Goal: Transaction & Acquisition: Purchase product/service

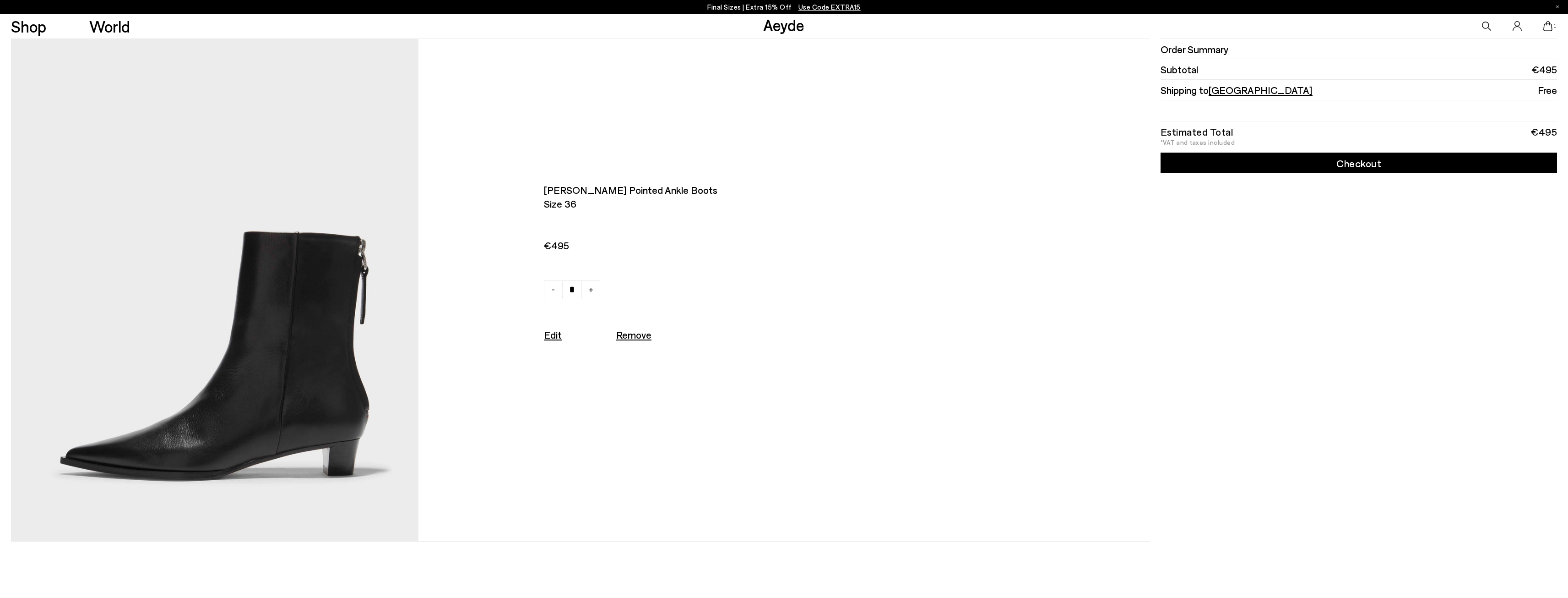
click at [178, 456] on img at bounding box center [215, 290] width 408 height 502
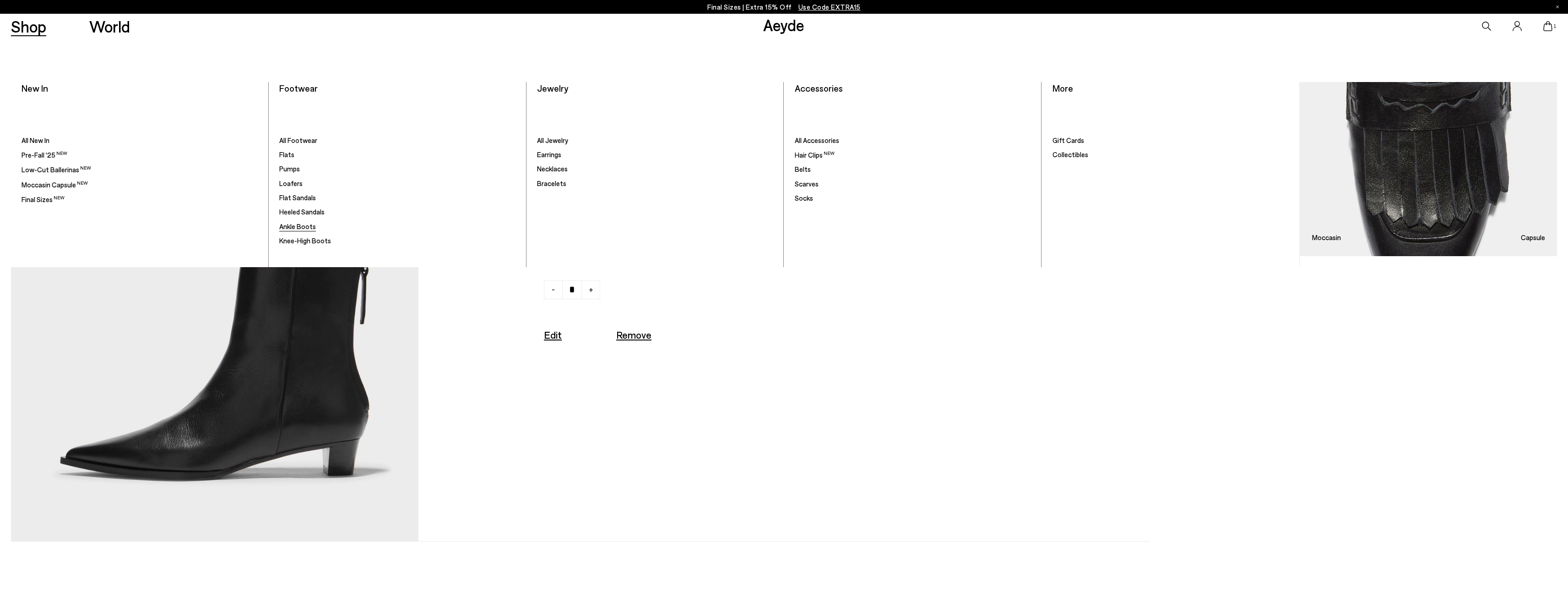
click at [309, 227] on span "Ankle Boots" at bounding box center [298, 227] width 37 height 9
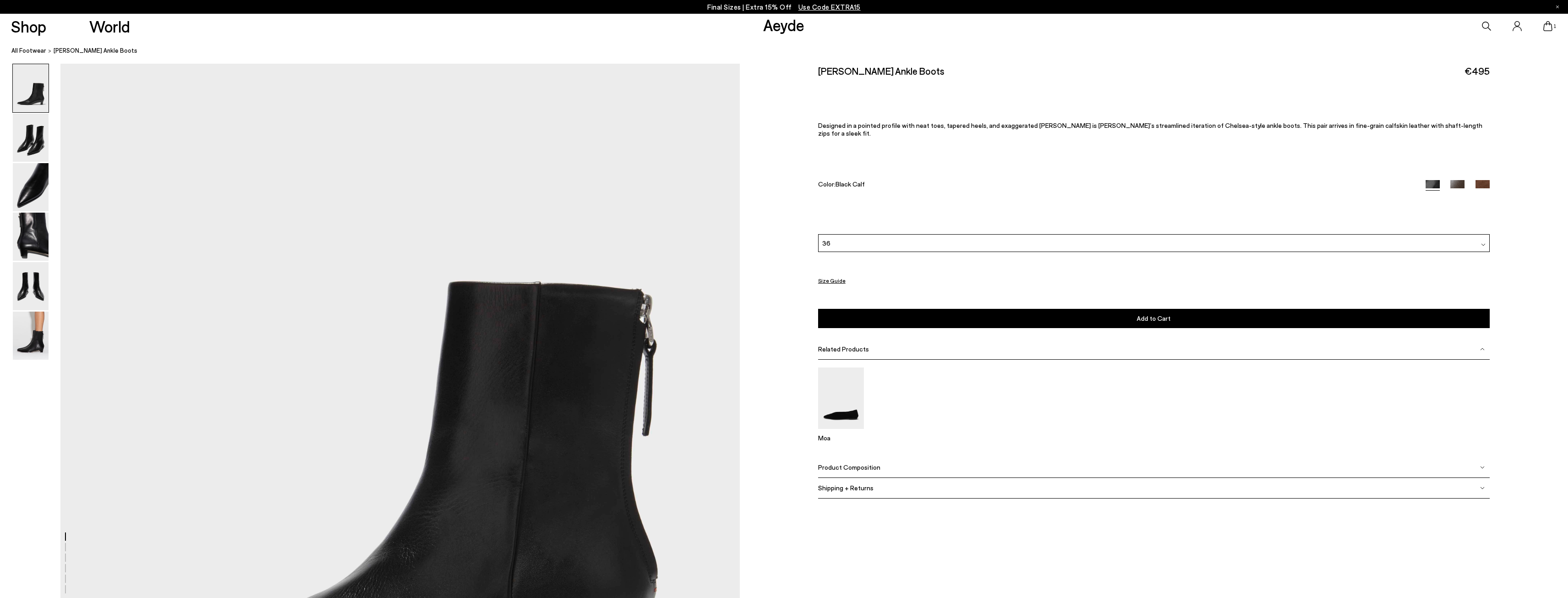
scroll to position [138, 0]
click at [30, 194] on img at bounding box center [30, 187] width 36 height 48
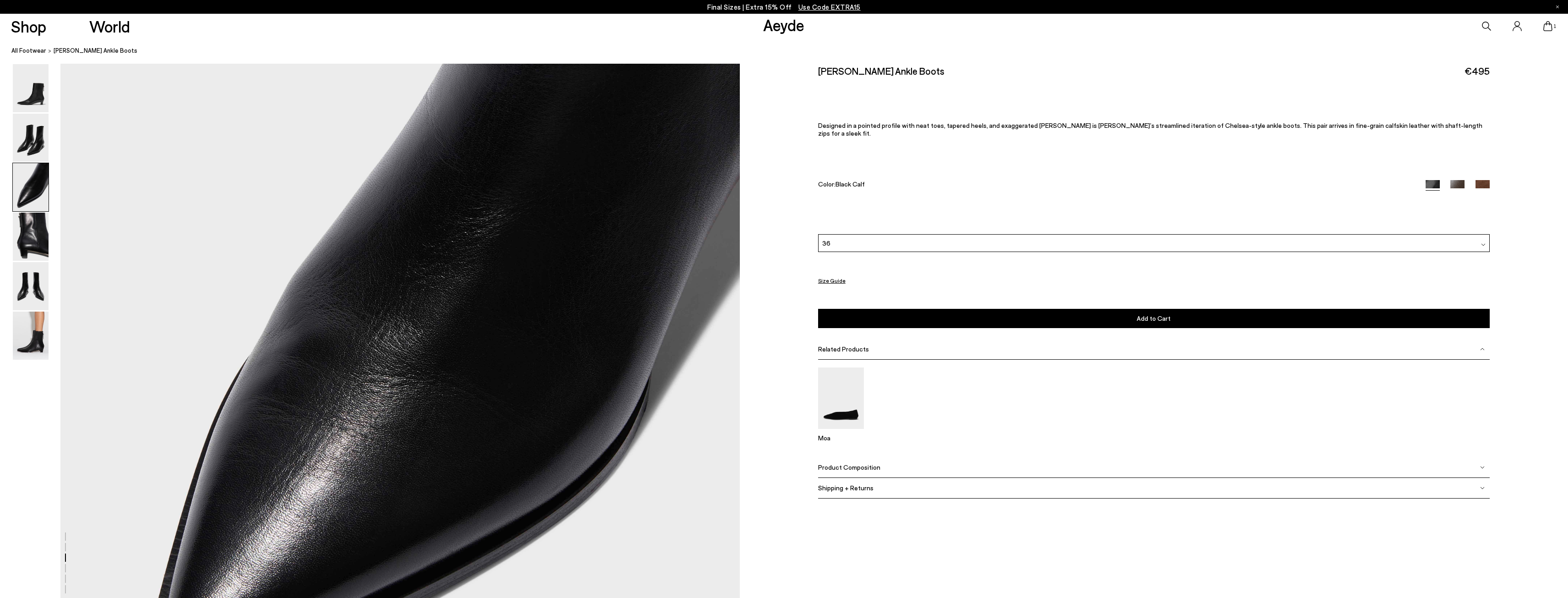
scroll to position [2091, 0]
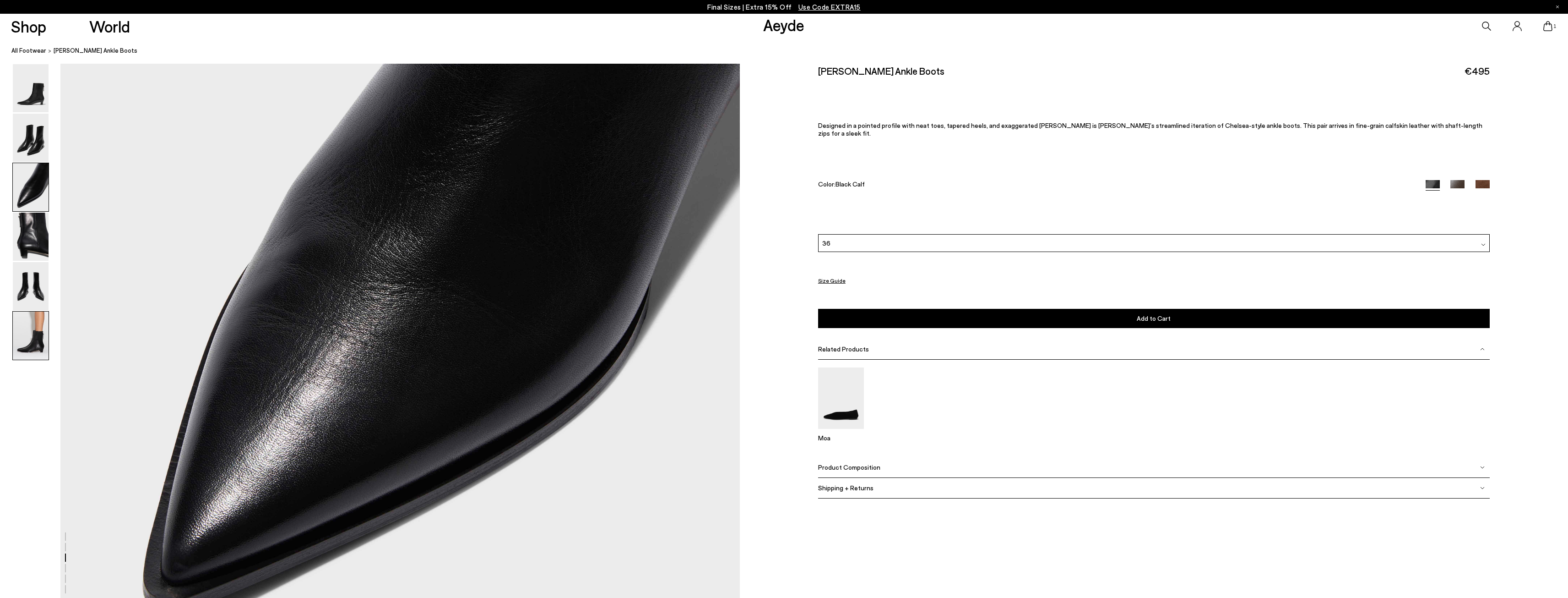
click at [34, 345] on img at bounding box center [30, 335] width 36 height 48
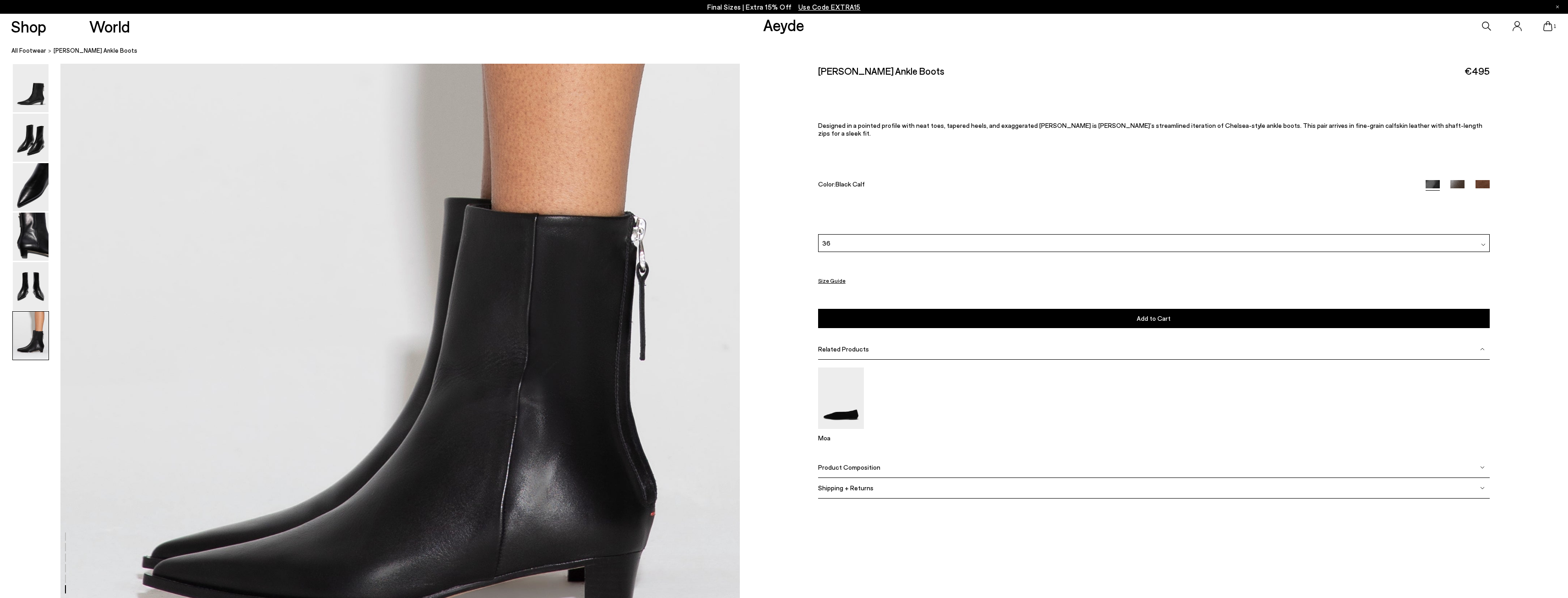
scroll to position [4875, 0]
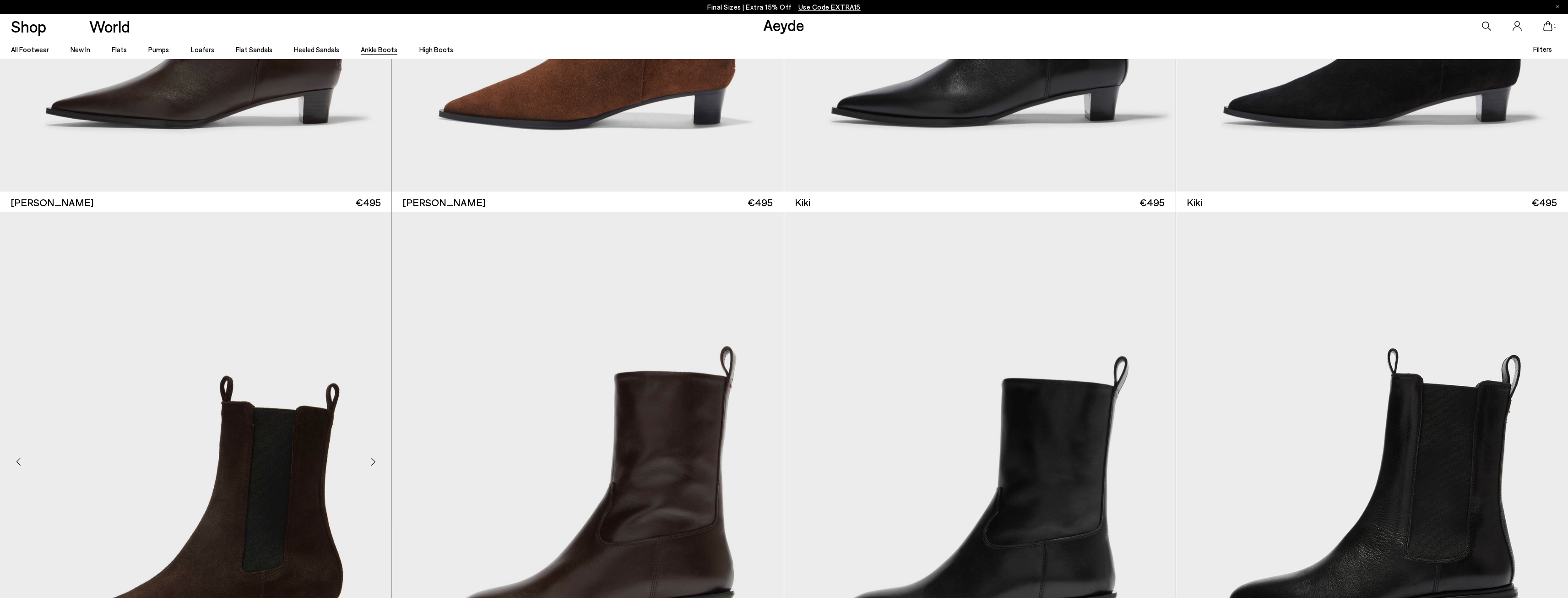
scroll to position [3023, 0]
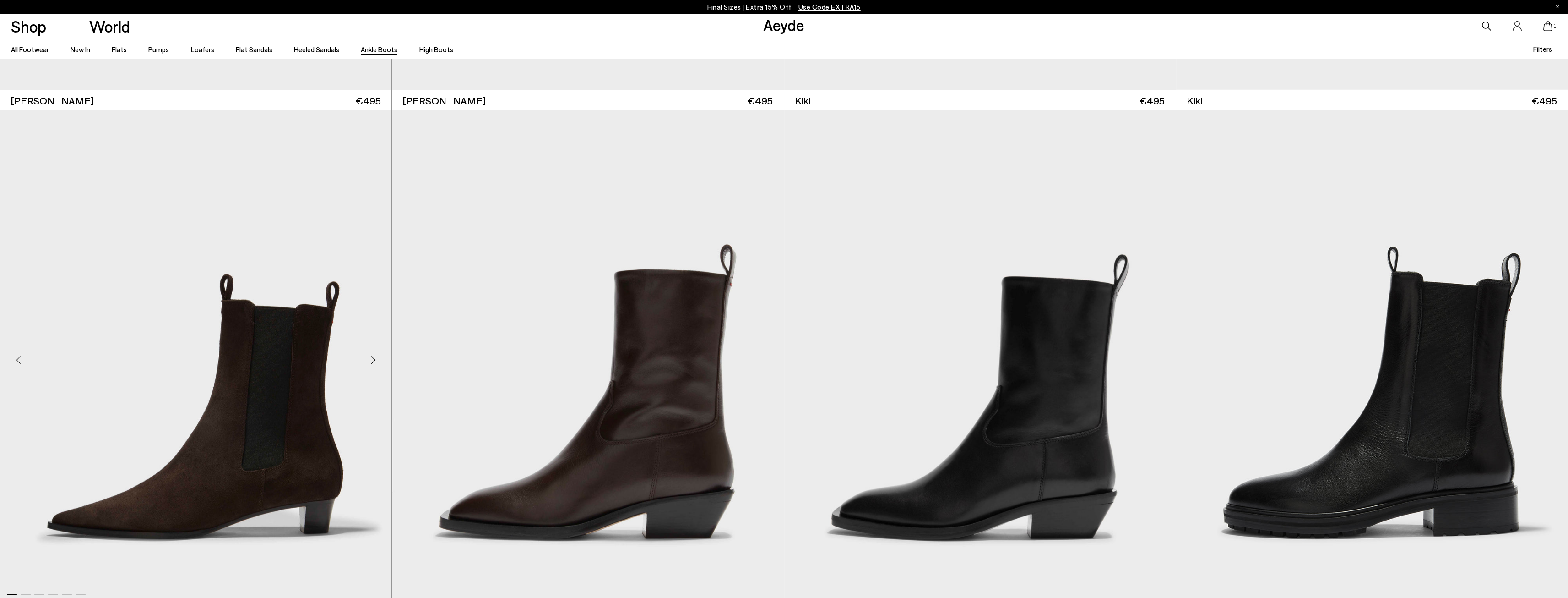
click at [240, 471] on img "1 / 6" at bounding box center [195, 356] width 391 height 492
click at [253, 461] on img "1 / 6" at bounding box center [195, 356] width 391 height 492
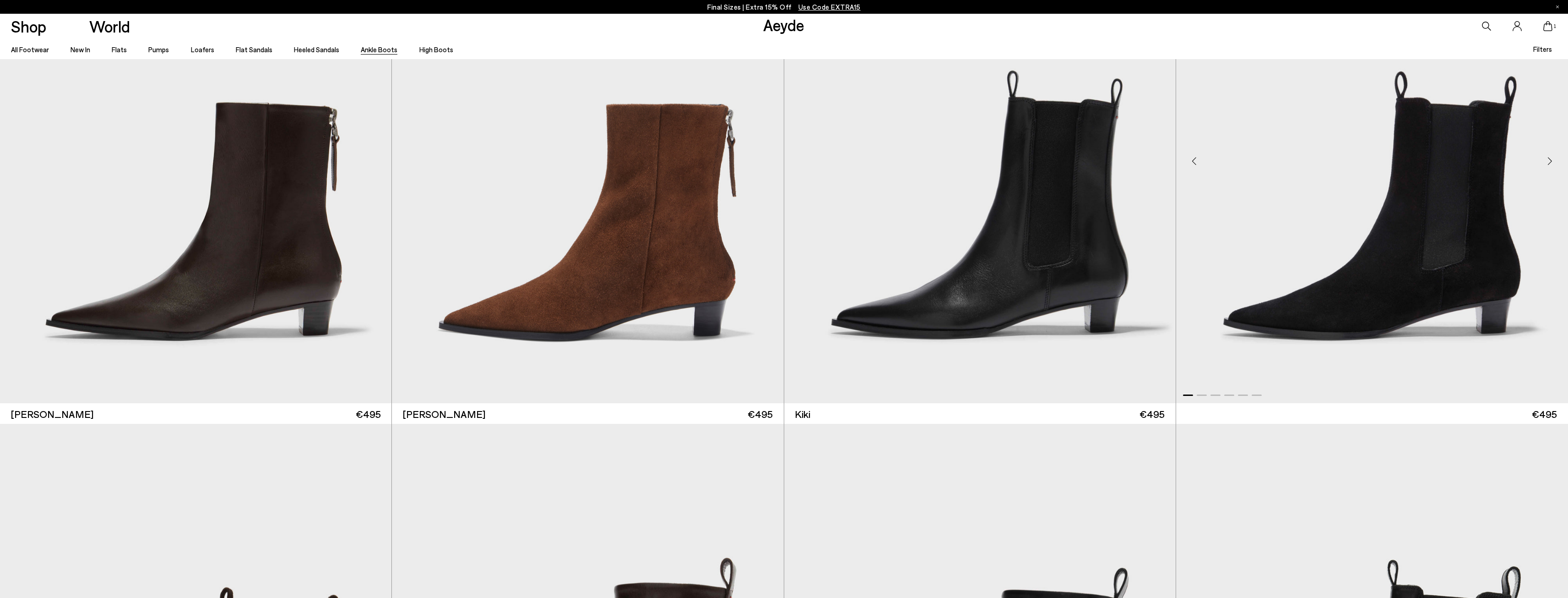
scroll to position [2656, 0]
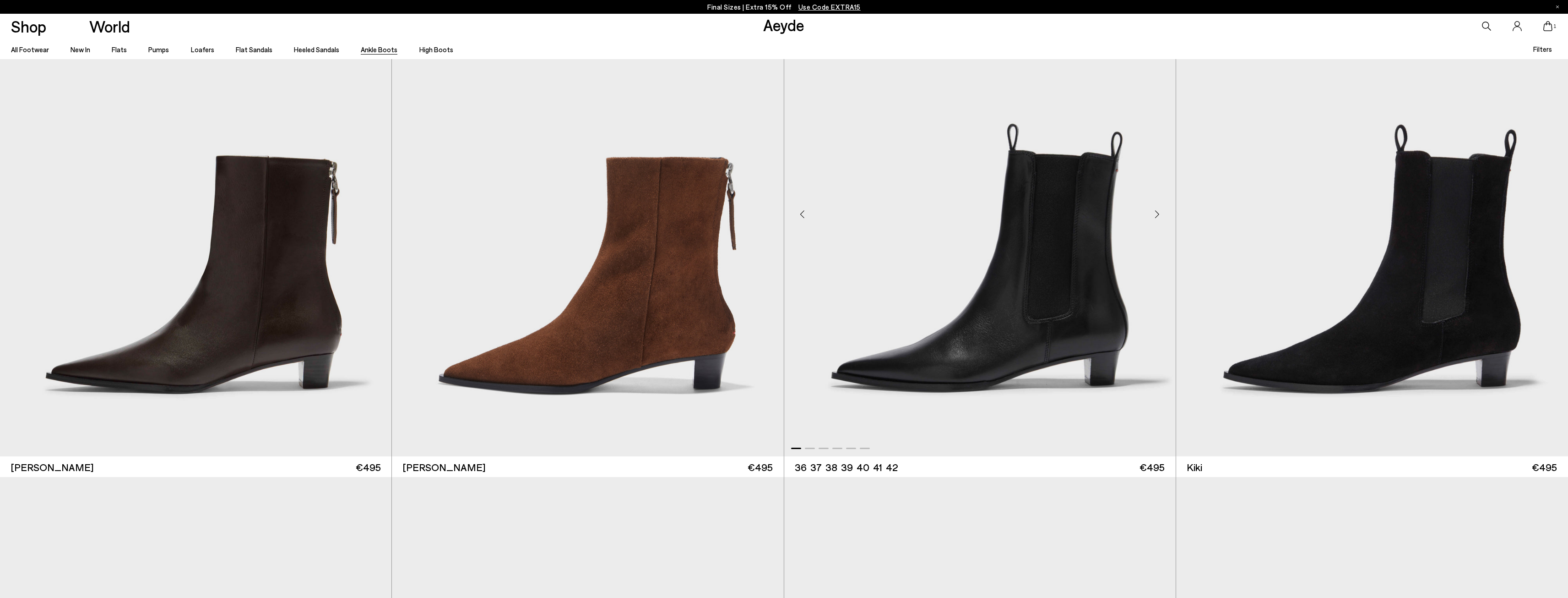
click at [1105, 307] on img "1 / 6" at bounding box center [979, 211] width 391 height 492
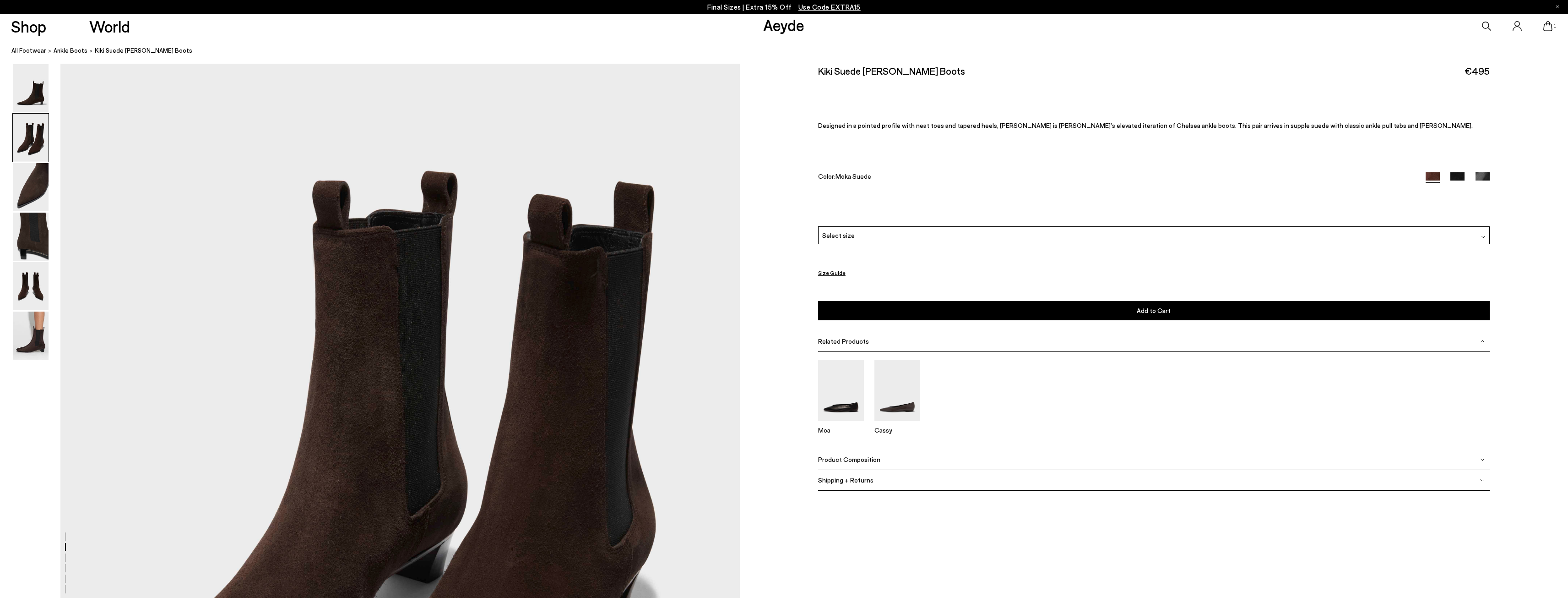
scroll to position [1191, 0]
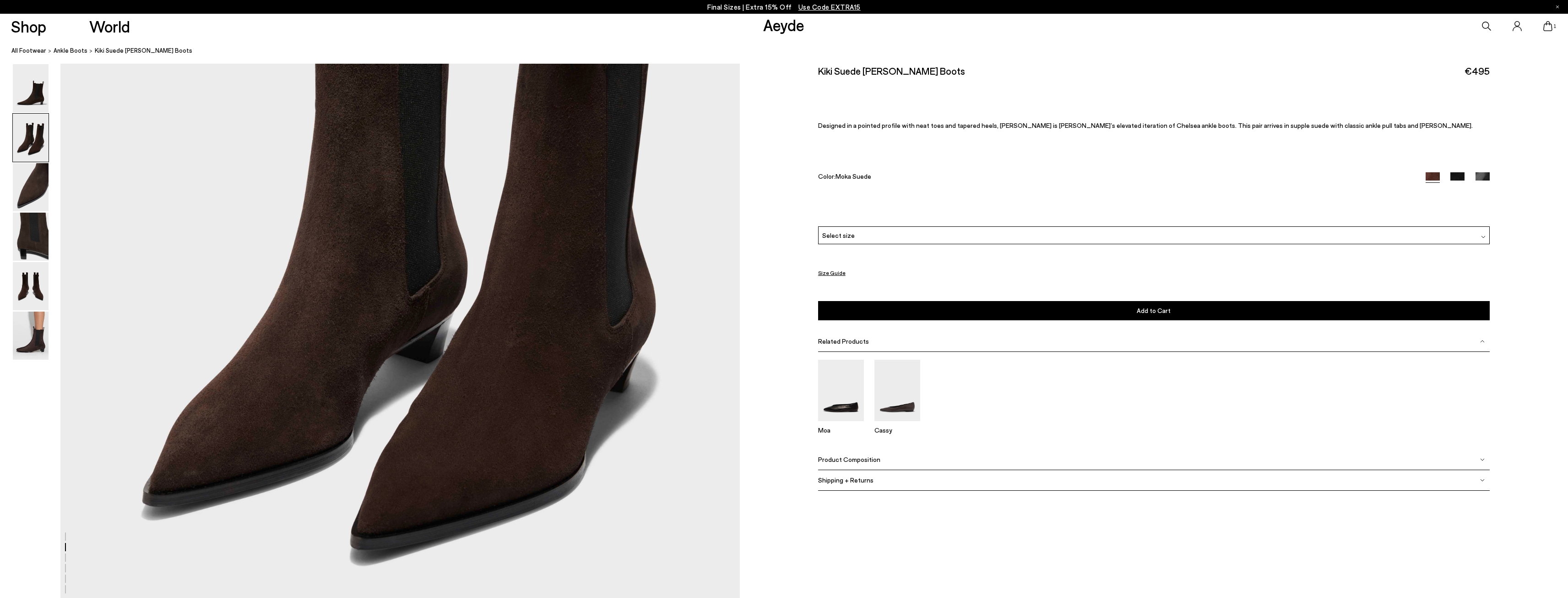
click at [1484, 236] on img at bounding box center [1483, 237] width 5 height 5
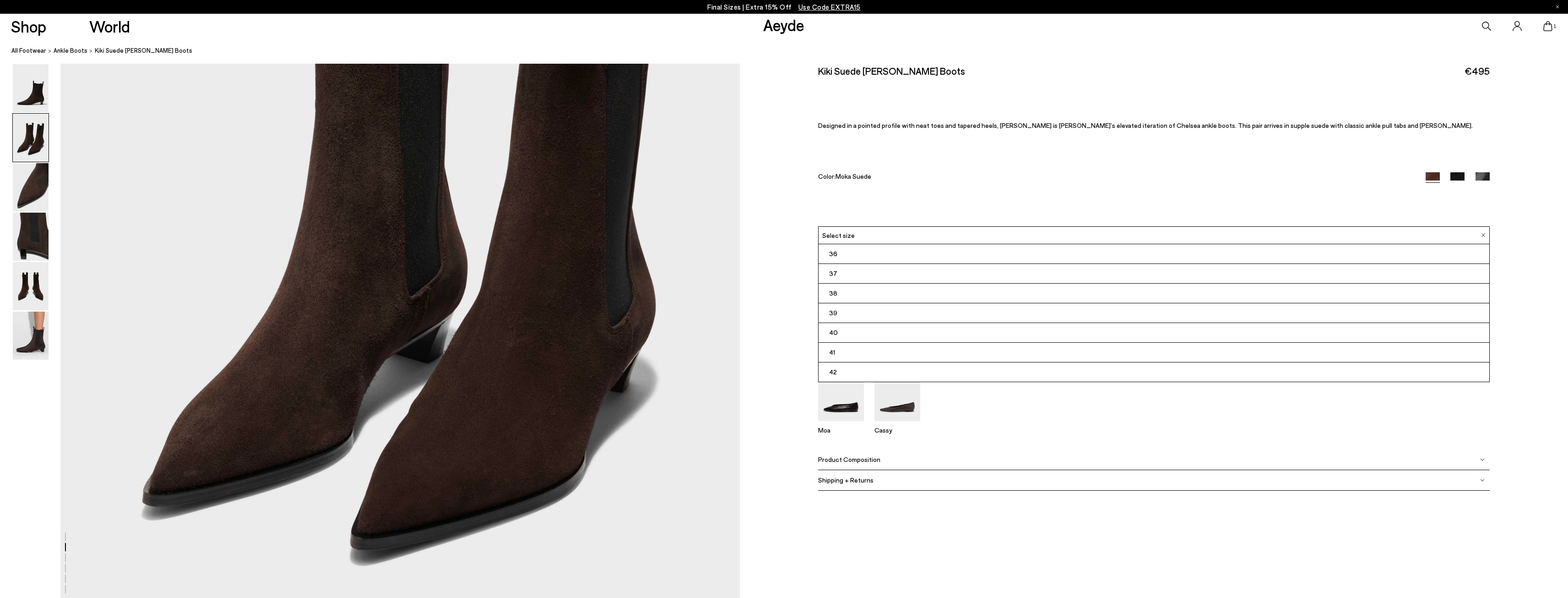
click at [858, 256] on li "36" at bounding box center [1154, 254] width 671 height 19
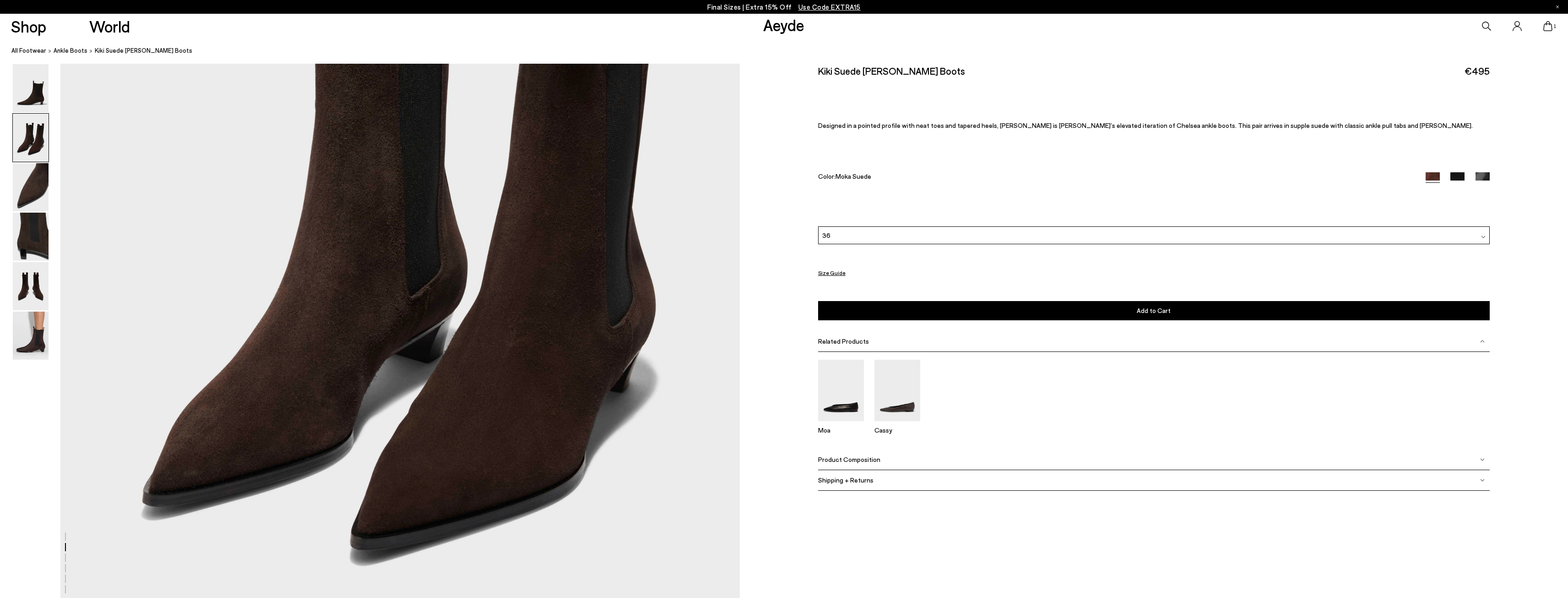
click at [1174, 313] on button "Add to Cart Select a Size First" at bounding box center [1153, 311] width 671 height 19
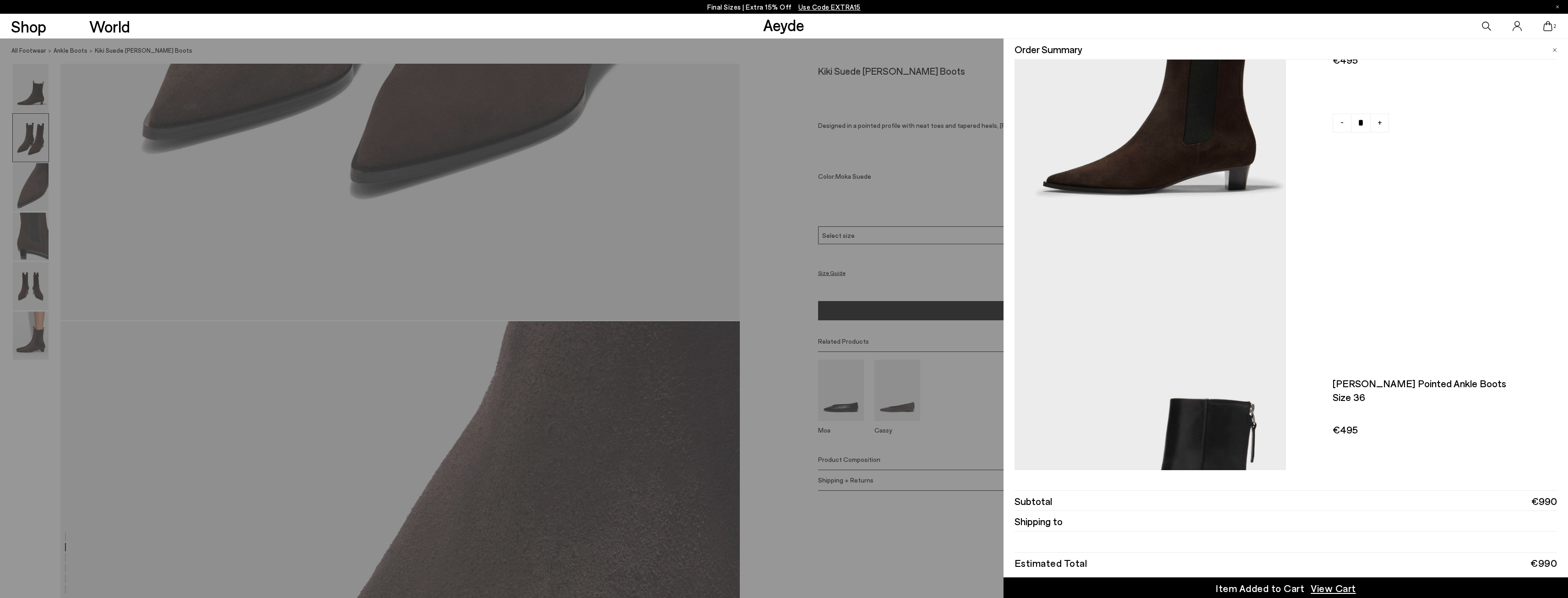
scroll to position [320, 0]
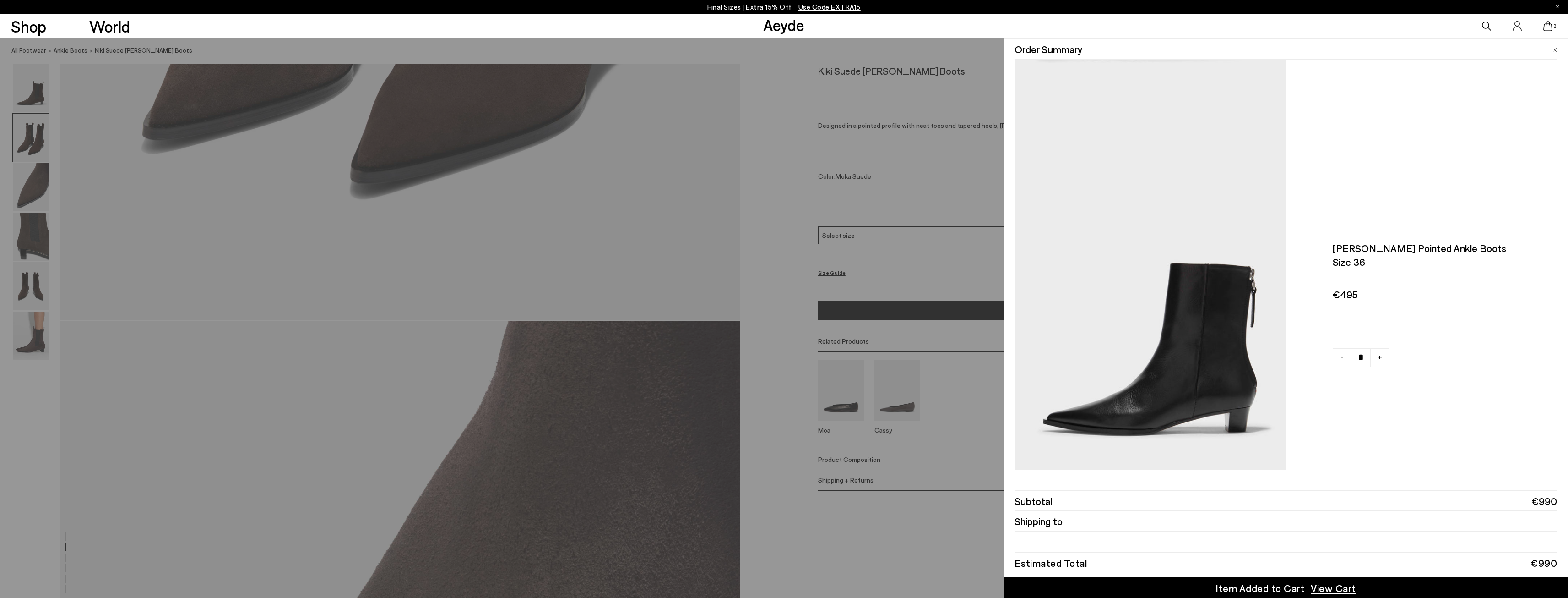
click at [775, 421] on div "Quick Add Color Size View Details Order Summary Kiki suede chelsea boots Size 3…" at bounding box center [784, 318] width 1568 height 559
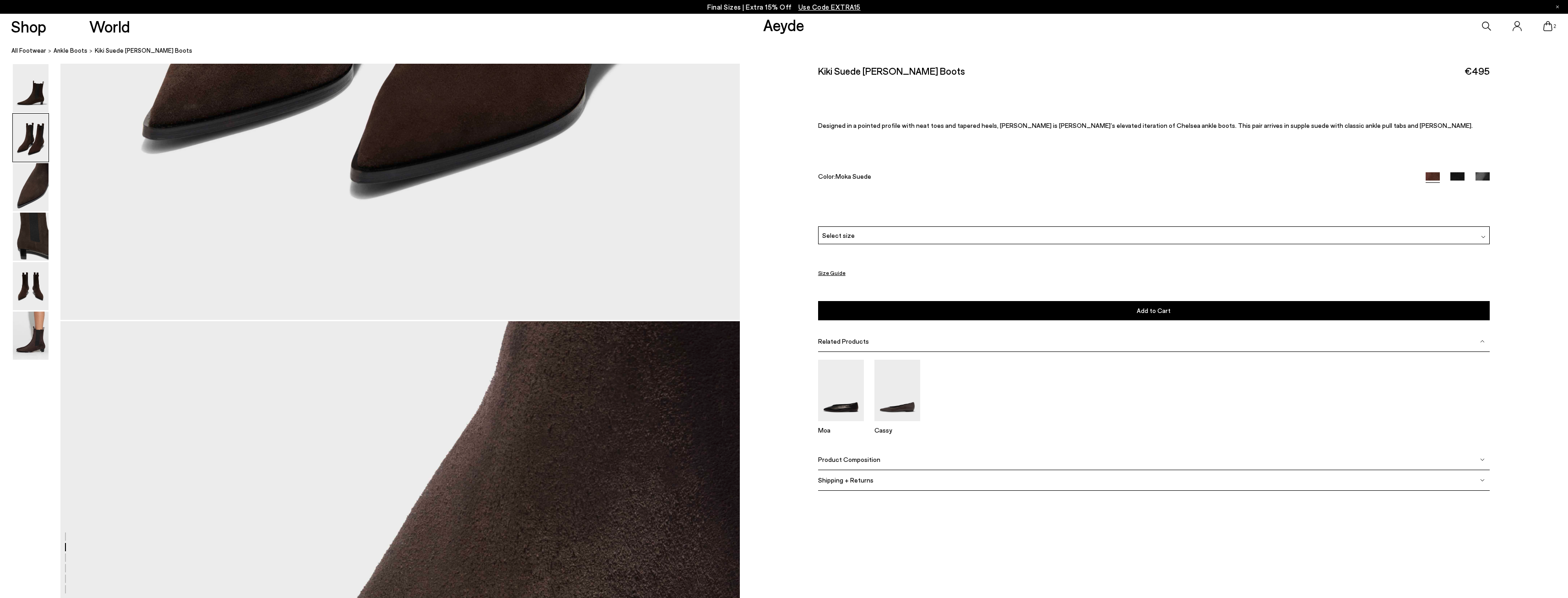
scroll to position [1191, 0]
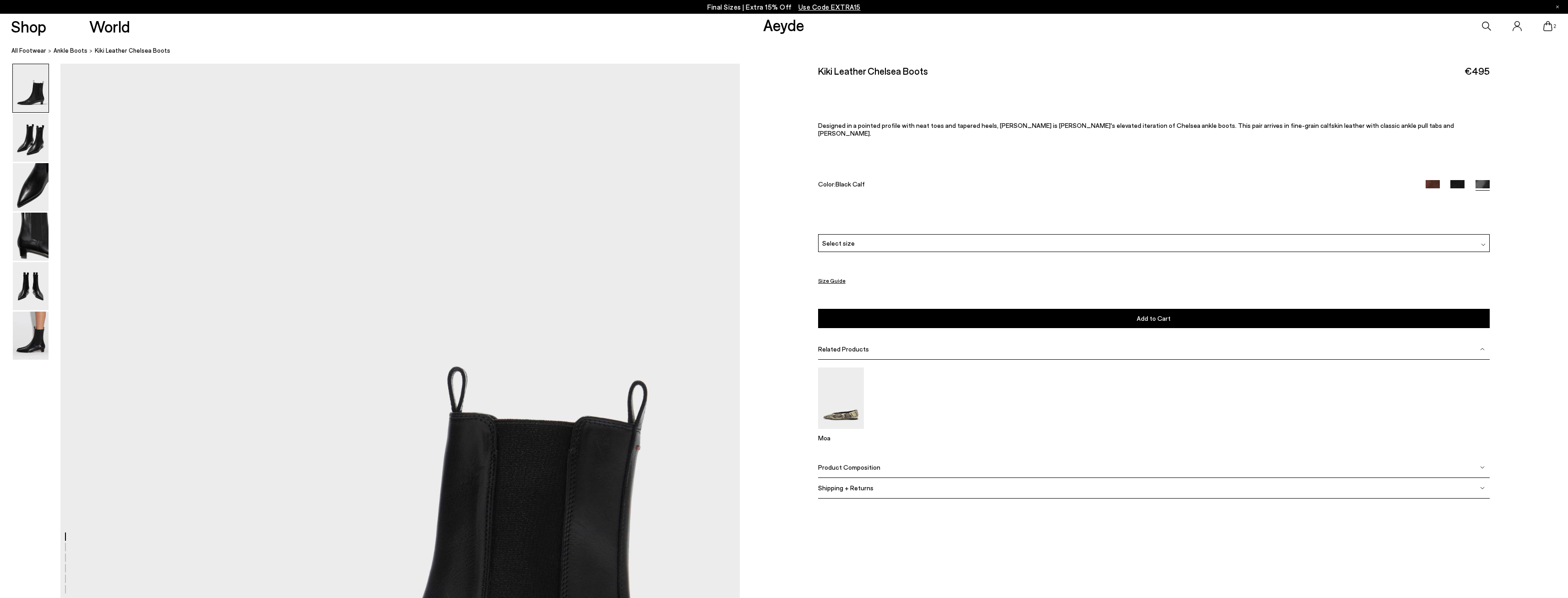
click at [971, 234] on div "Select size" at bounding box center [1153, 242] width 671 height 18
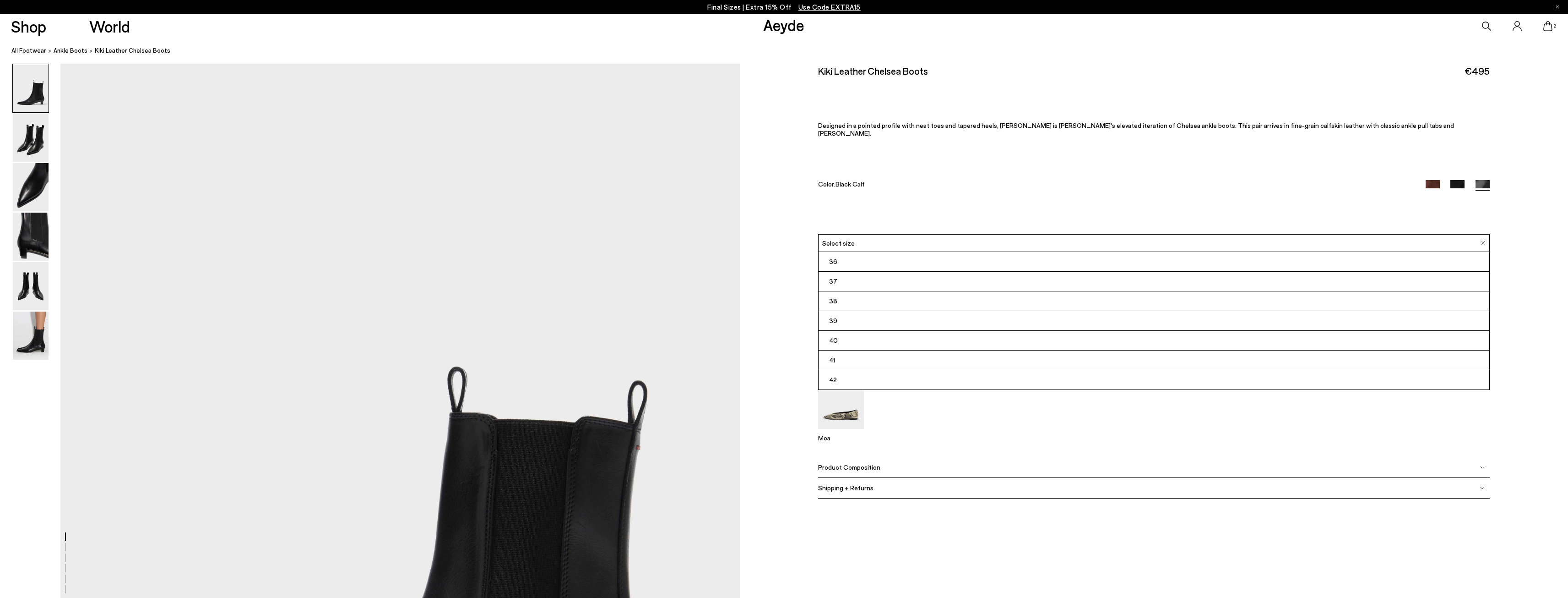
click at [900, 252] on li "36" at bounding box center [1154, 262] width 671 height 19
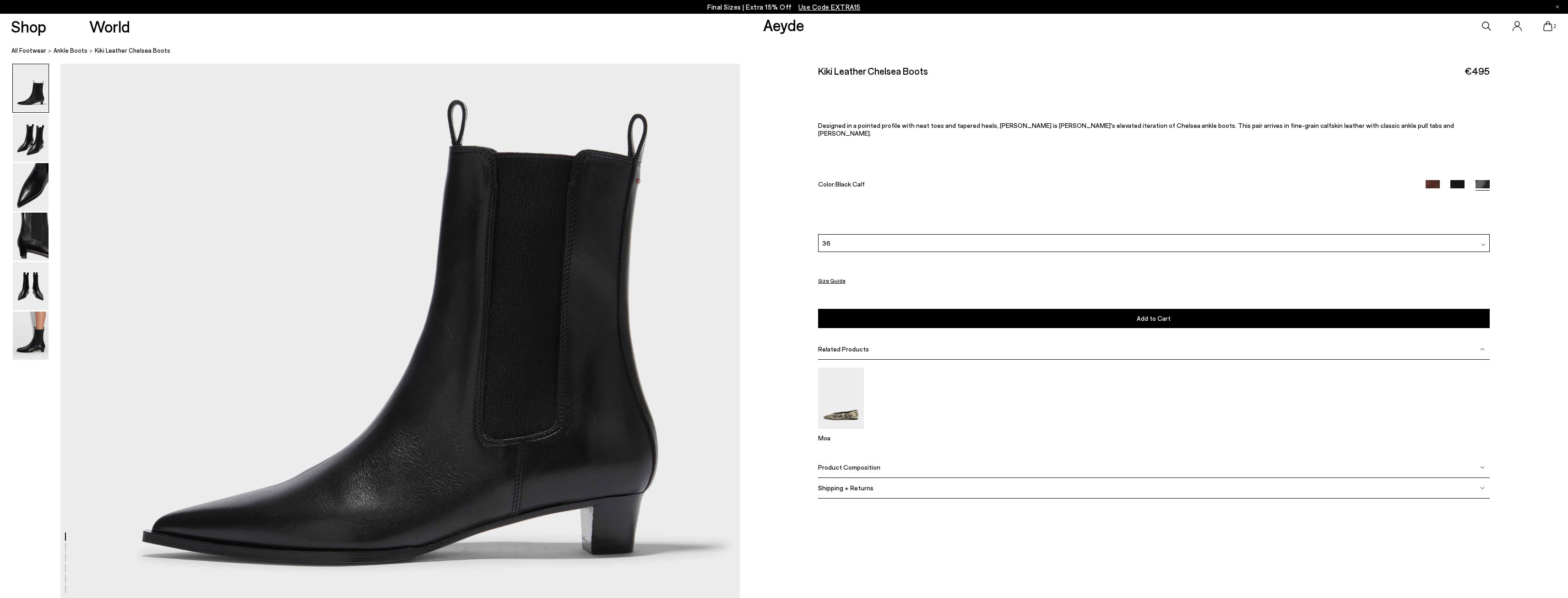
scroll to position [275, 0]
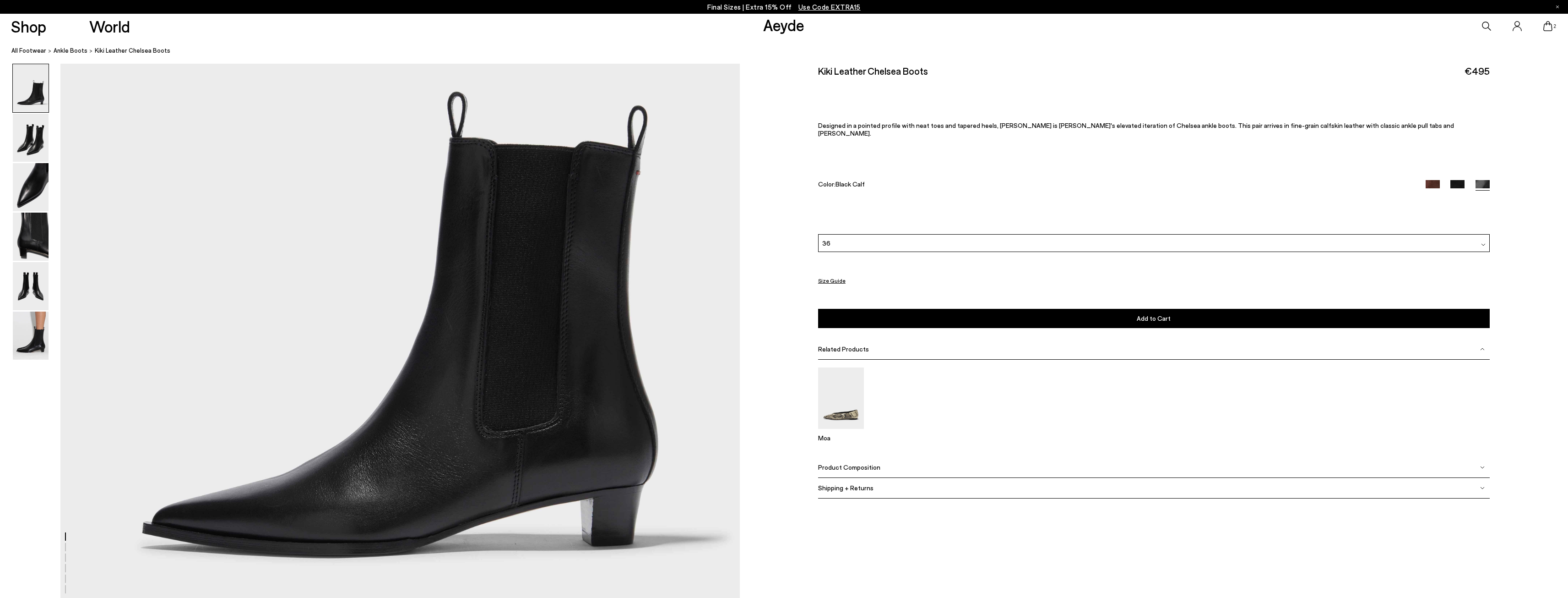
click at [863, 317] on button "Add to Cart Select a Size First" at bounding box center [1153, 318] width 671 height 19
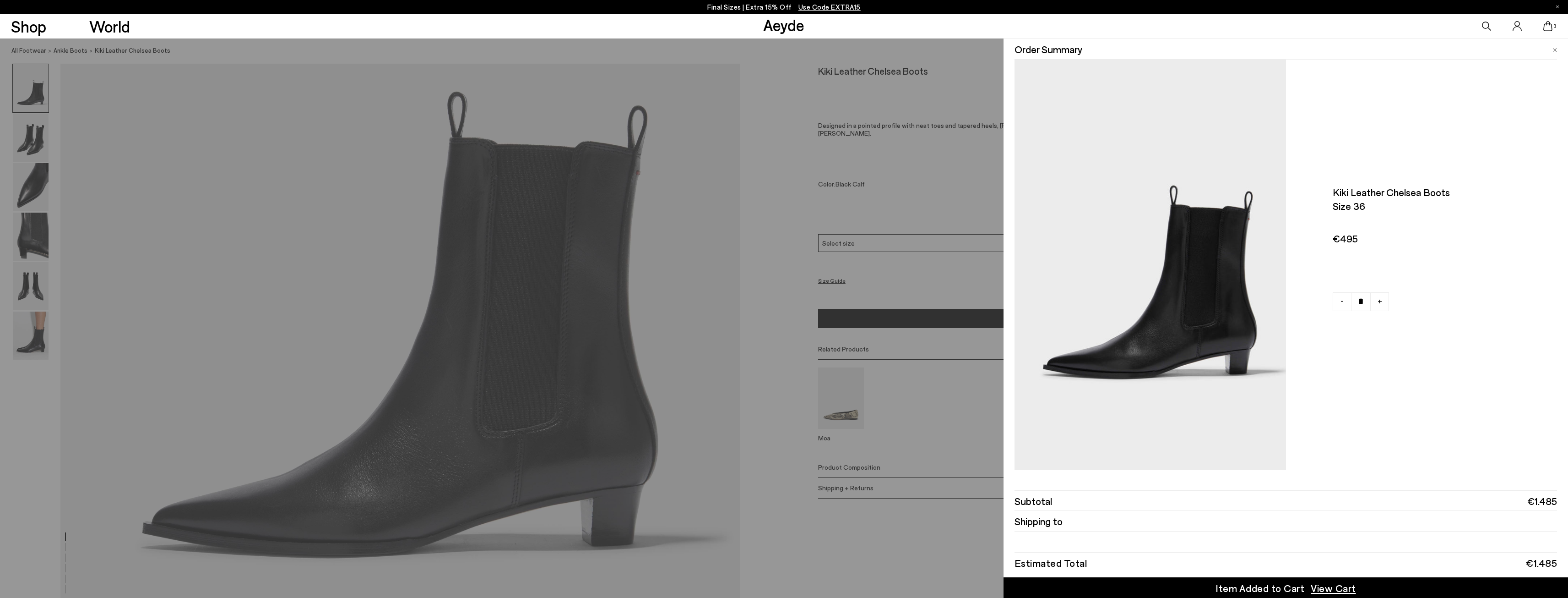
click at [766, 359] on div "Quick Add Color Size View Details Order Summary Kiki leather chelsea boots Size…" at bounding box center [784, 318] width 1568 height 559
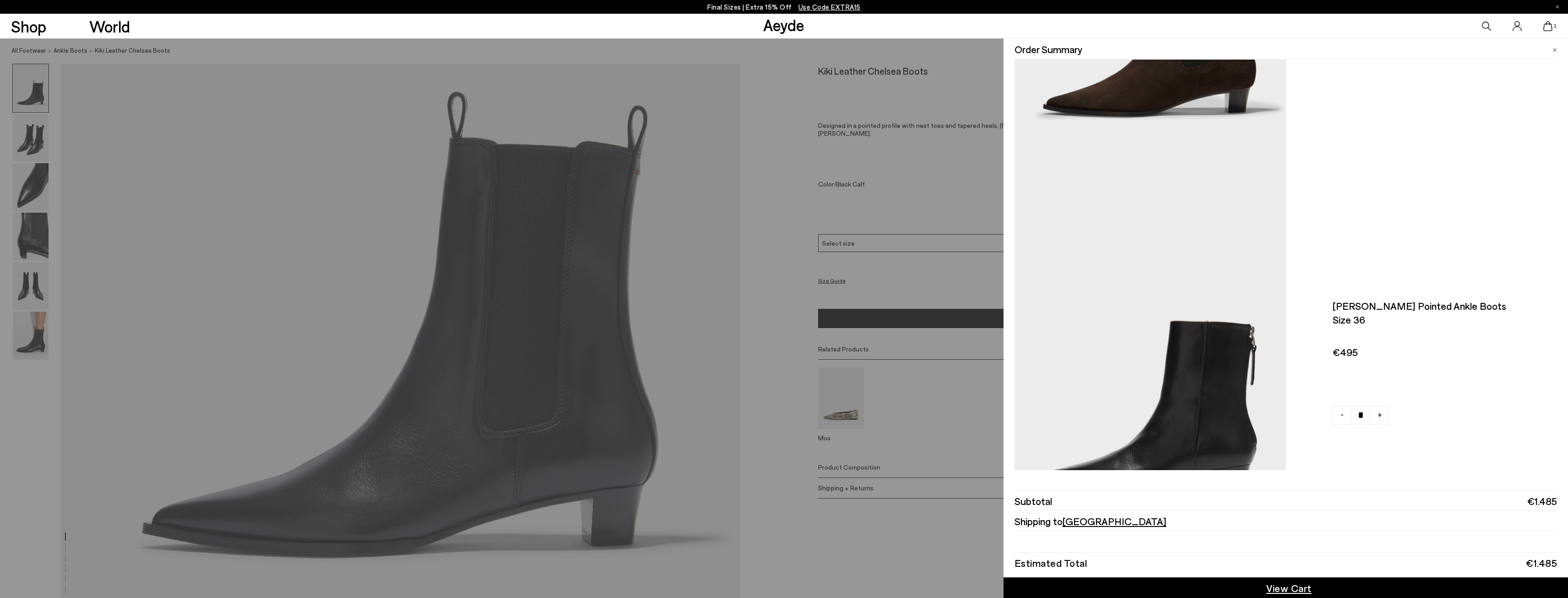
scroll to position [724, 0]
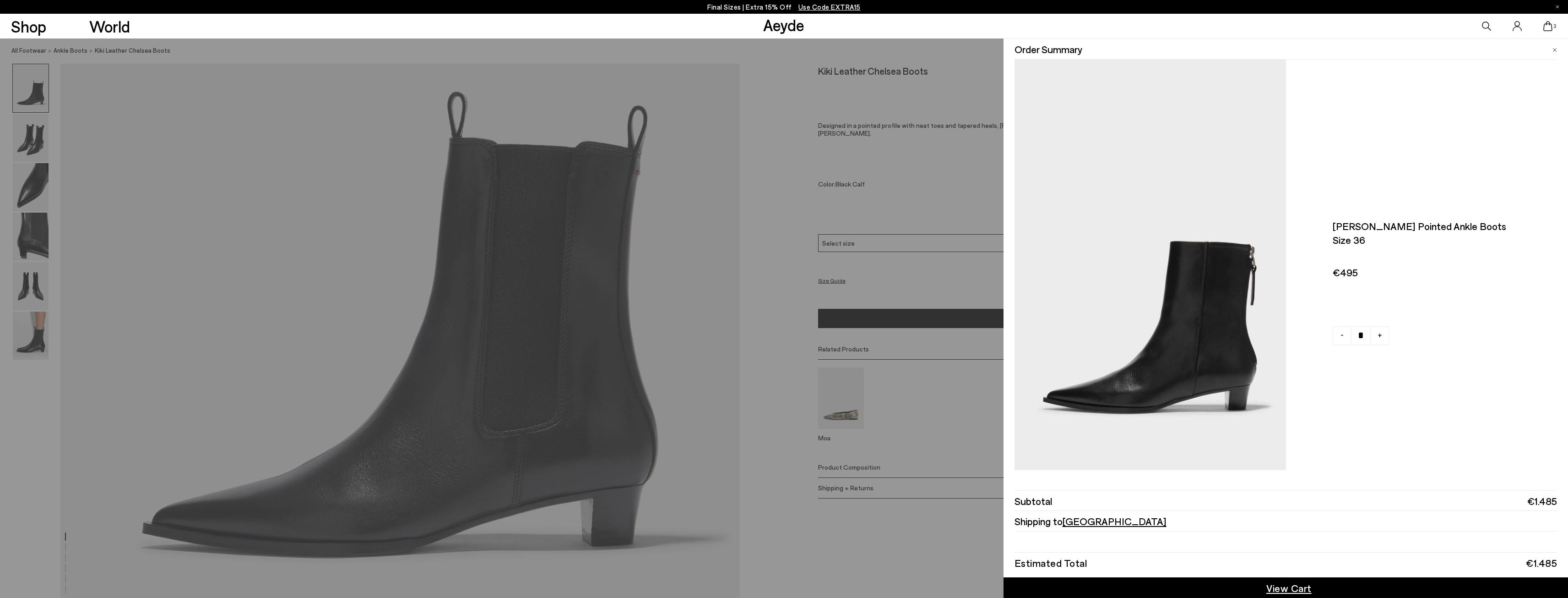
type input "*"
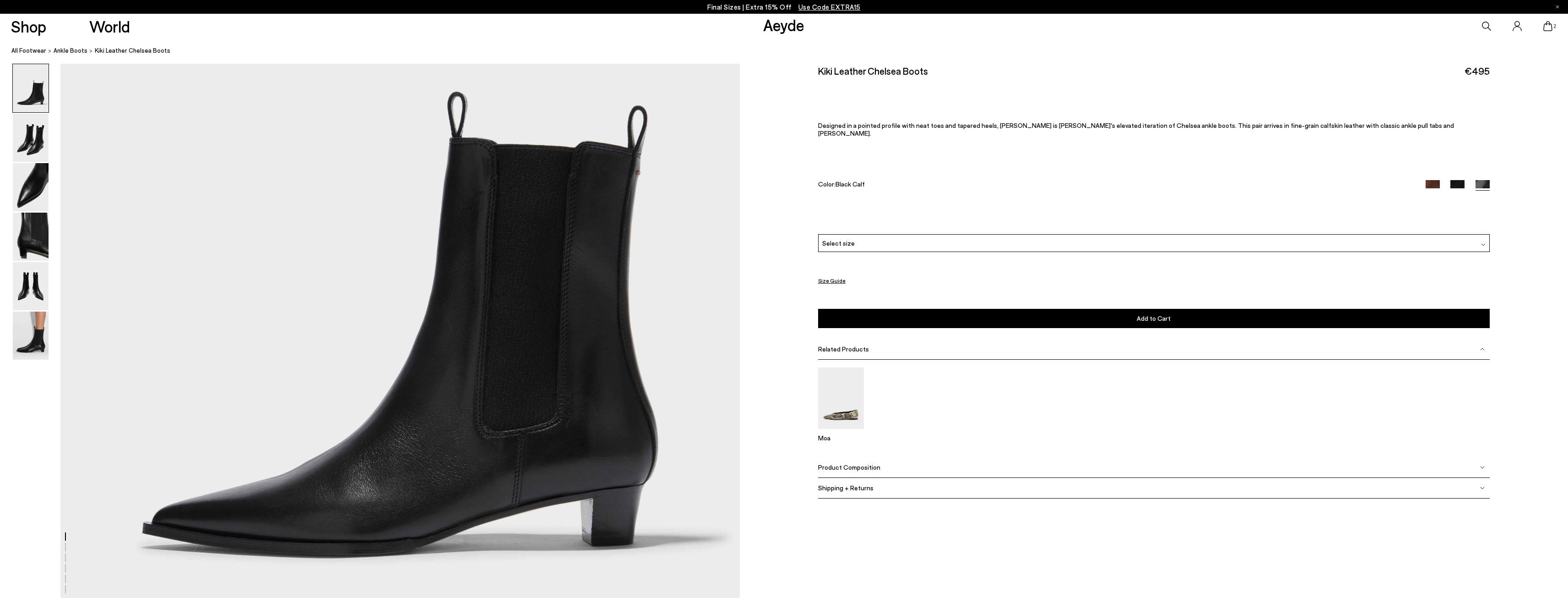
click at [1051, 236] on div "Select size" at bounding box center [1153, 242] width 671 height 18
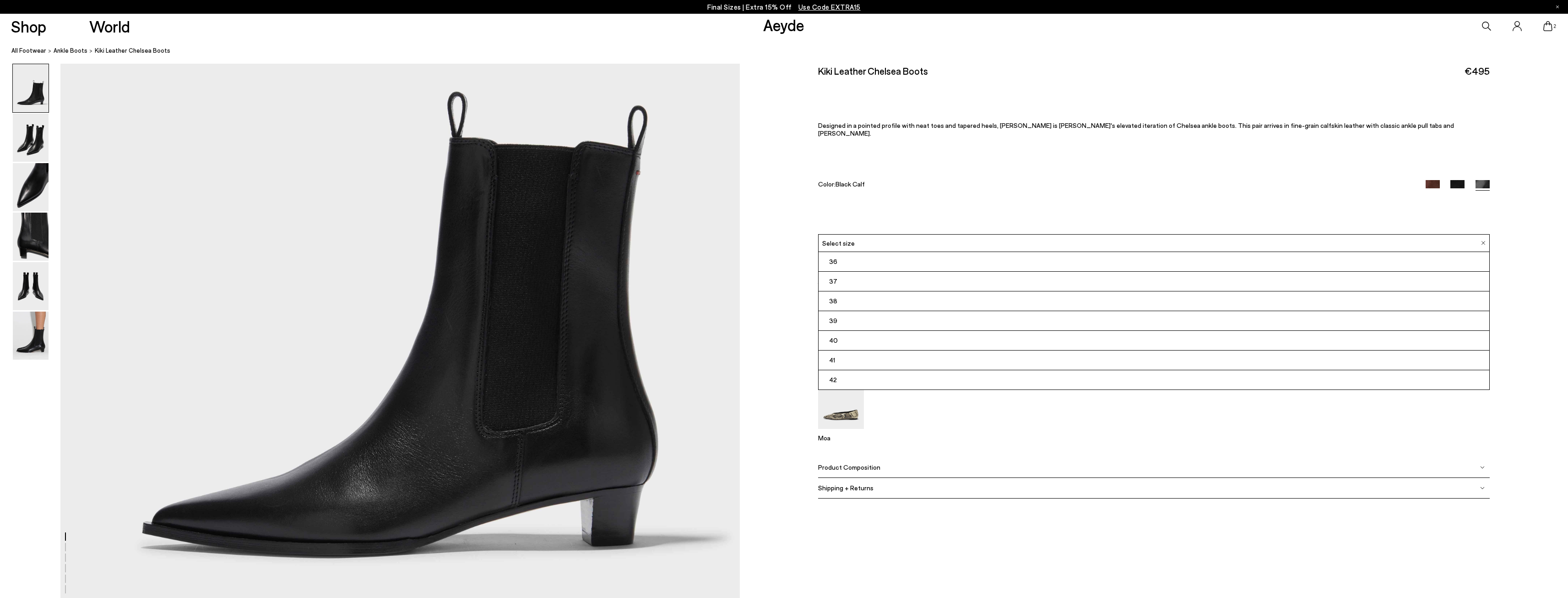
click at [852, 255] on li "36" at bounding box center [1154, 262] width 671 height 19
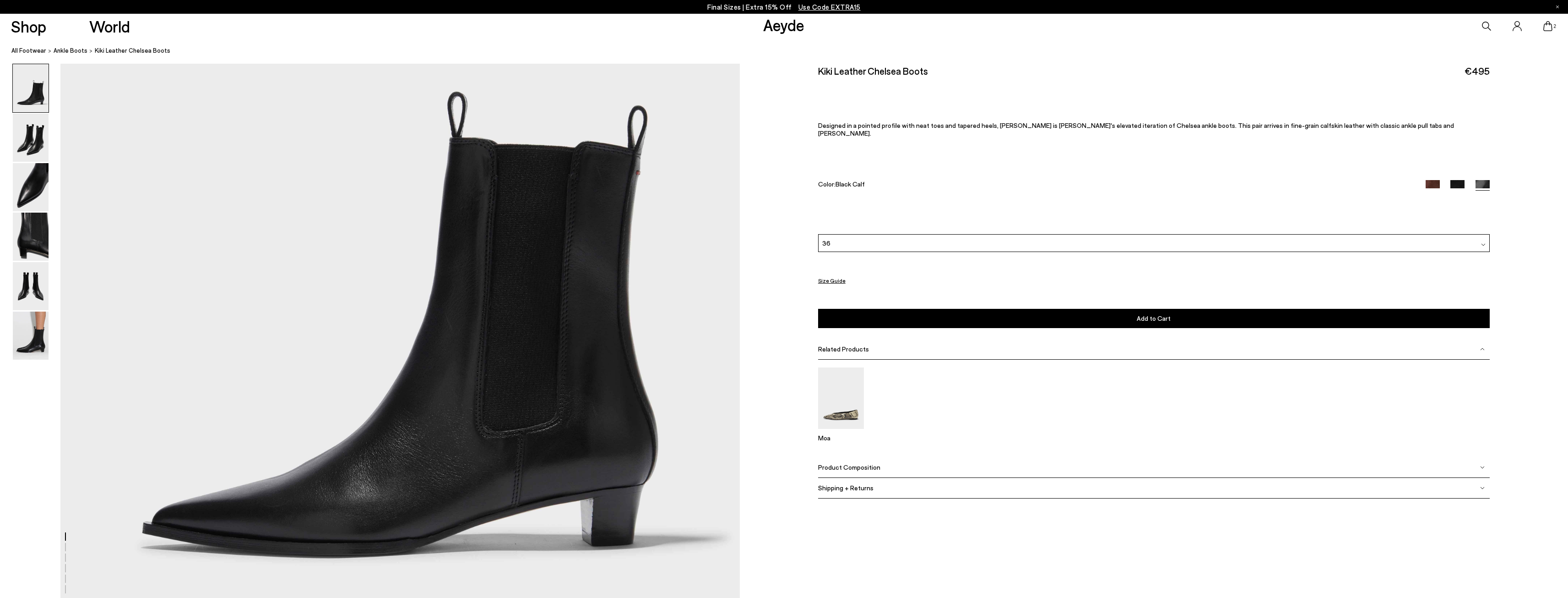
click at [919, 309] on button "Add to Cart Select a Size First" at bounding box center [1153, 318] width 671 height 19
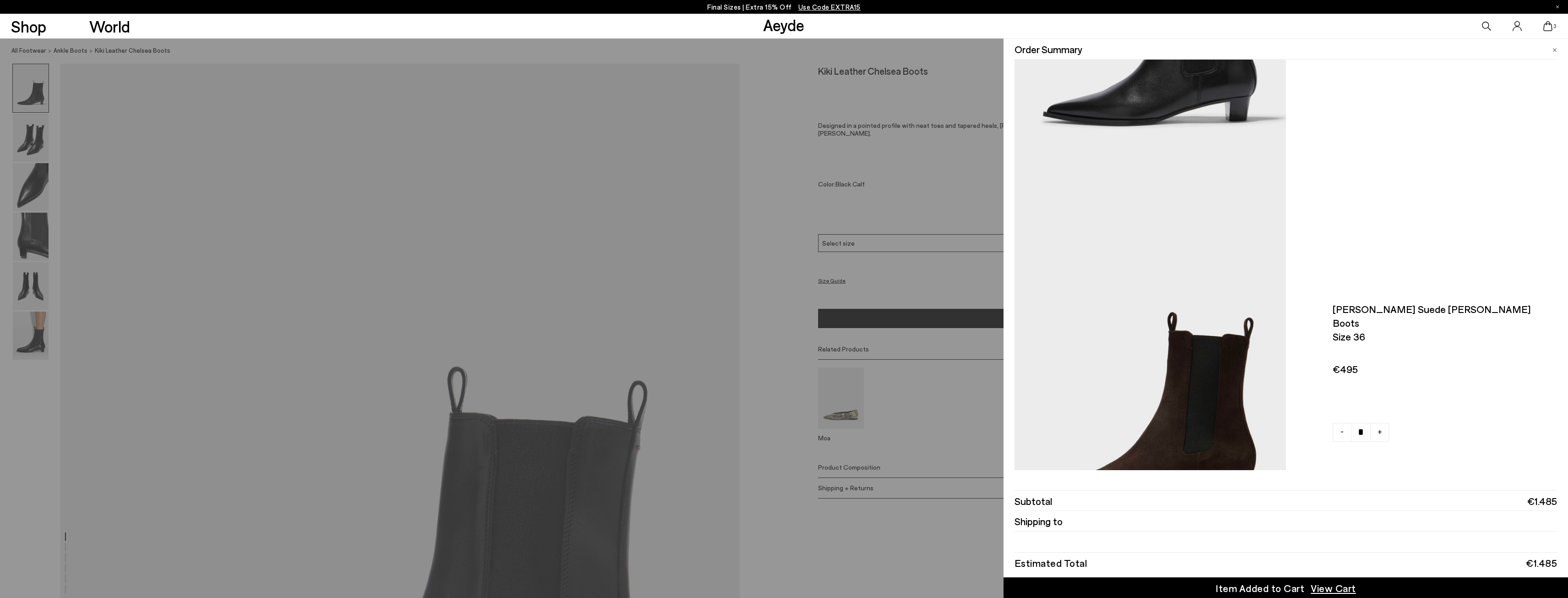
scroll to position [346, 0]
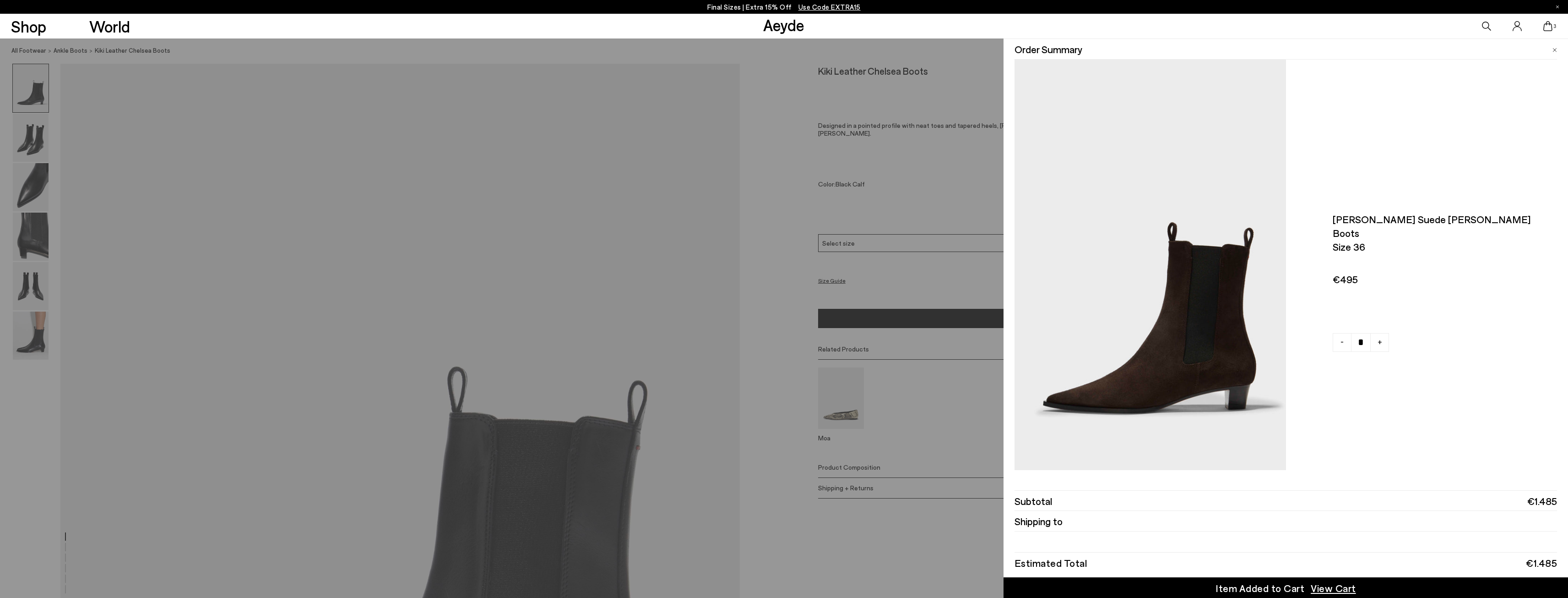
click at [779, 325] on div "Quick Add Color Size View Details Order Summary Kiki leather chelsea boots Size…" at bounding box center [784, 318] width 1568 height 559
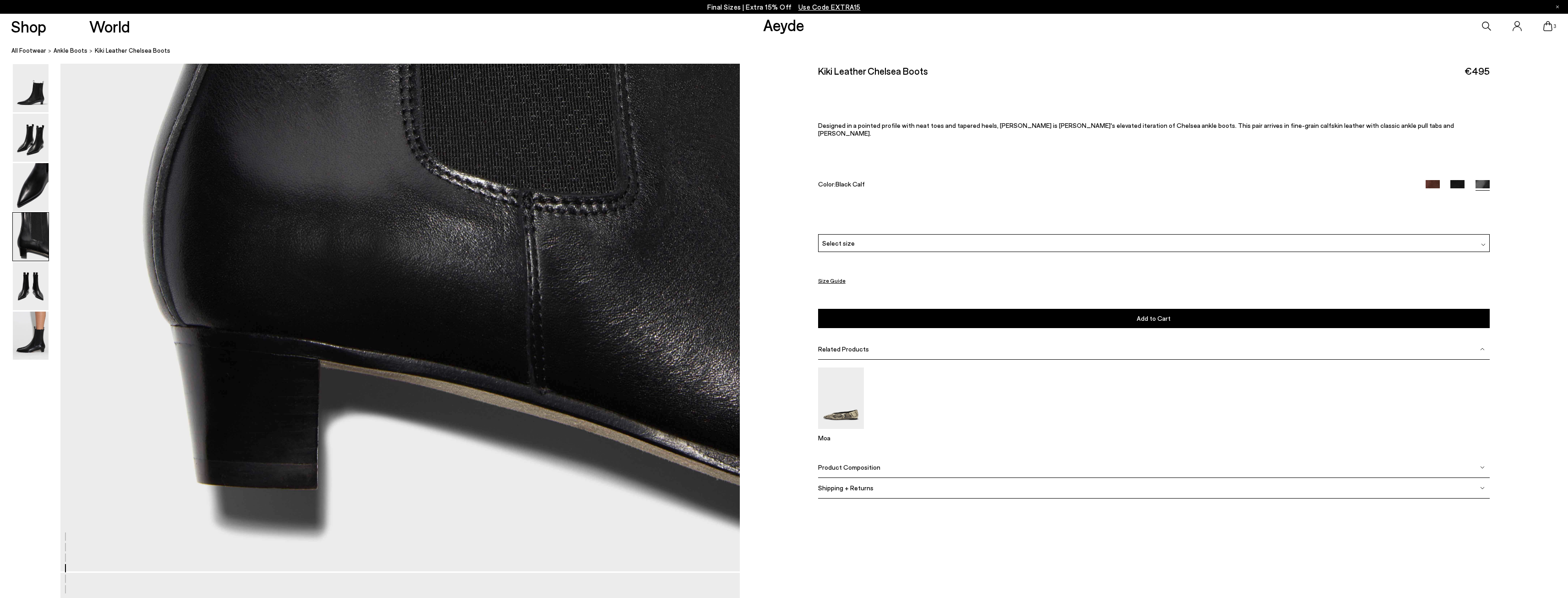
scroll to position [3206, 0]
